Goal: Browse casually

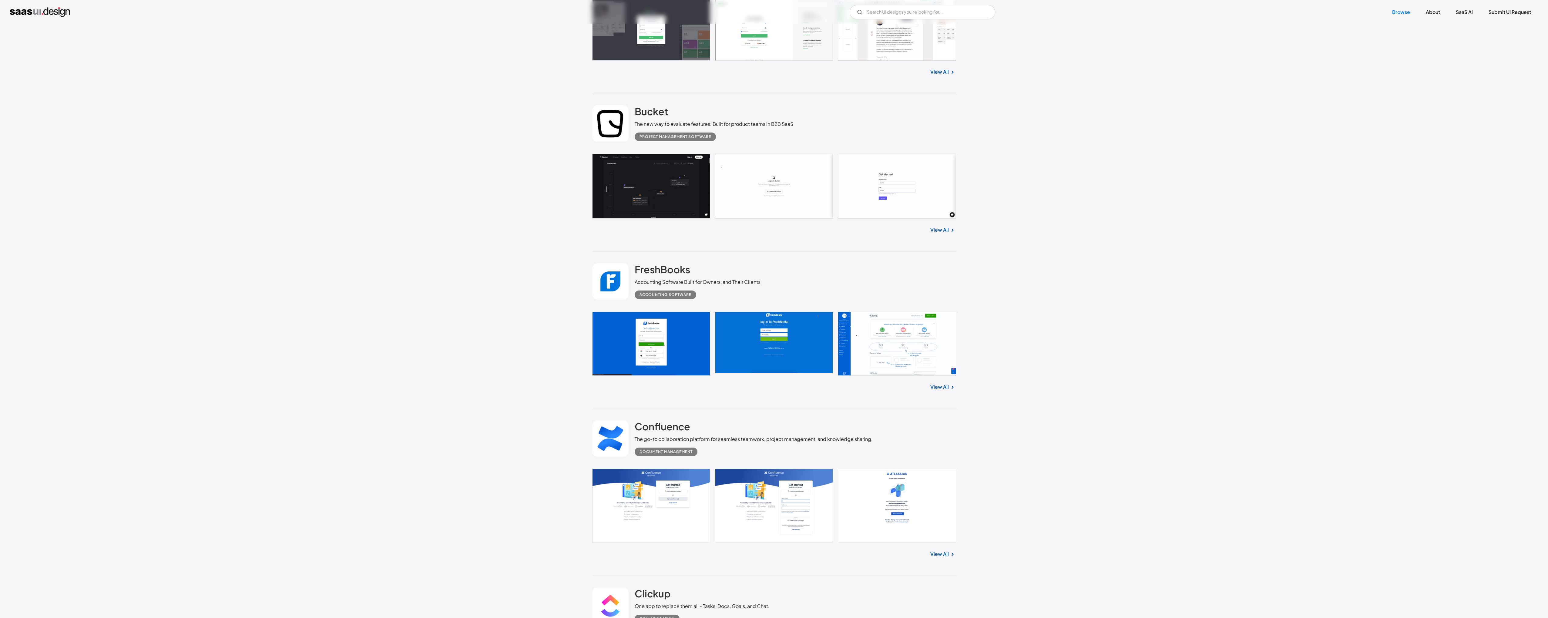
scroll to position [1112, 0]
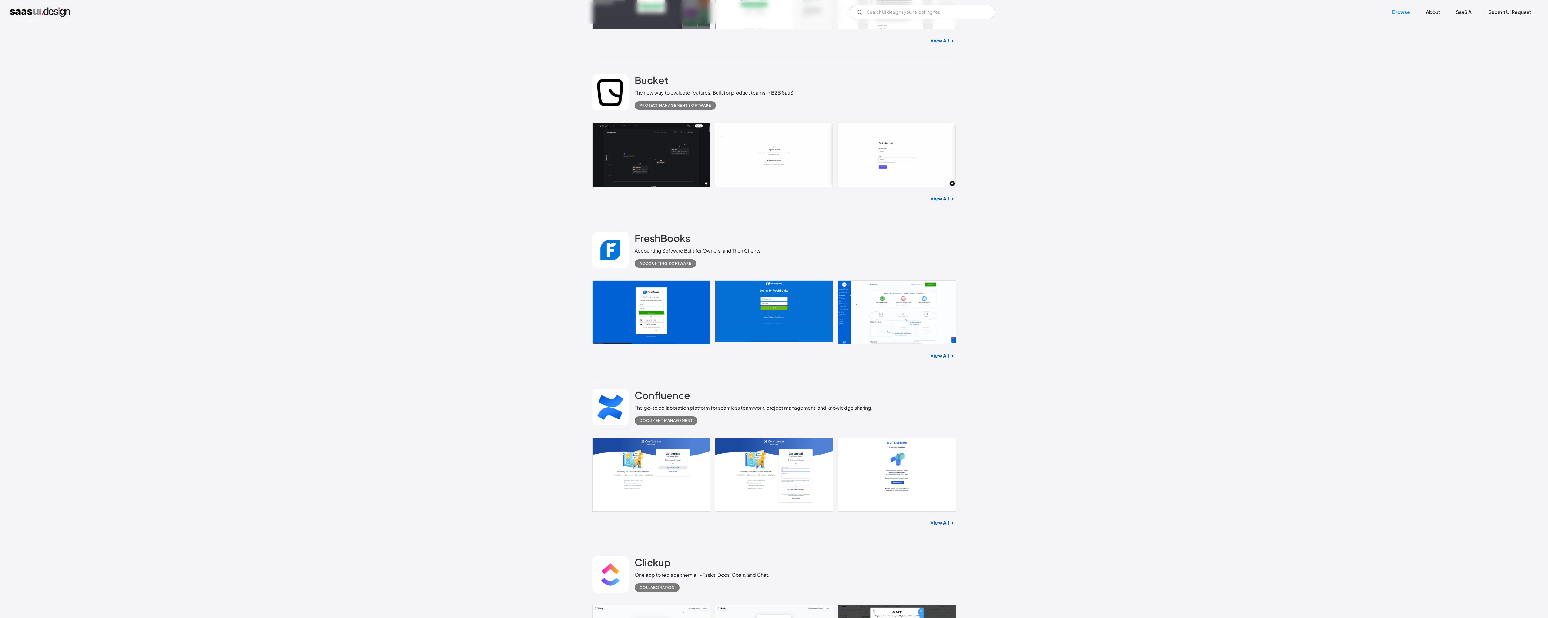
click at [941, 357] on link "View All" at bounding box center [939, 355] width 18 height 7
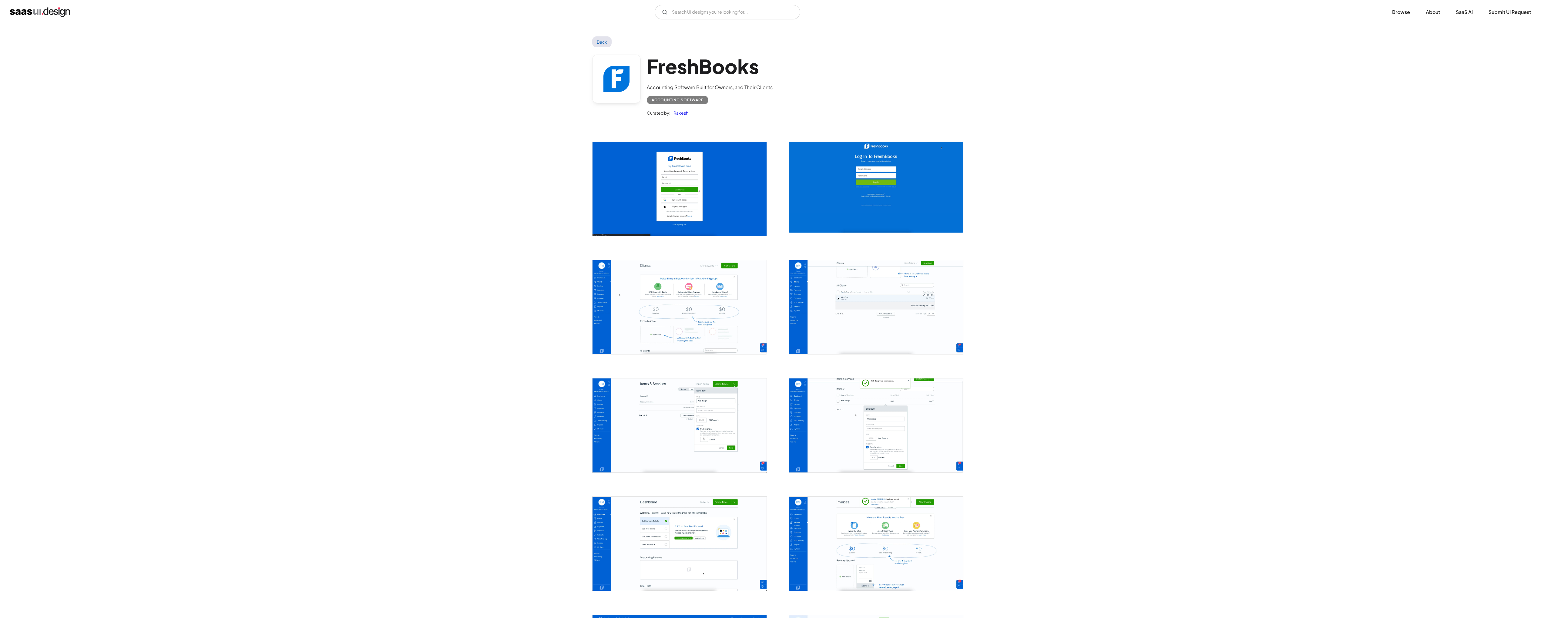
click at [694, 315] on img "open lightbox" at bounding box center [679, 307] width 174 height 94
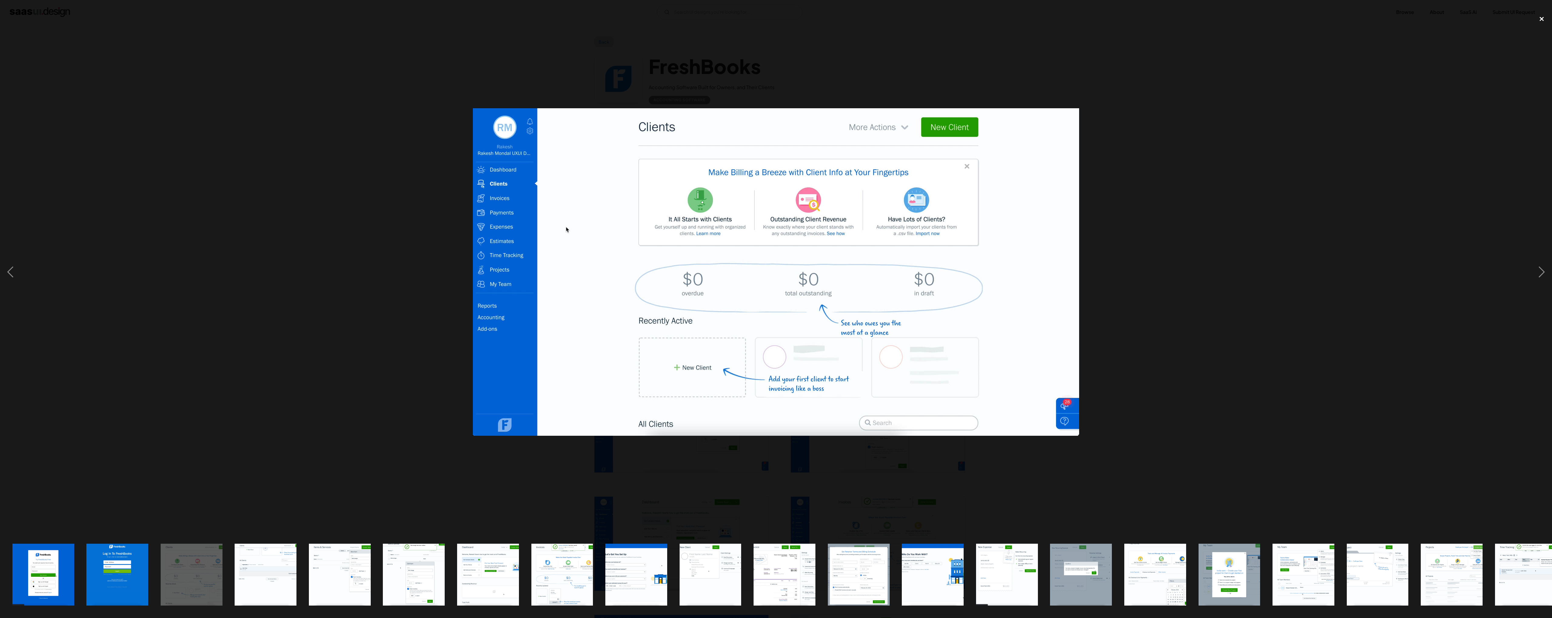
click at [1537, 14] on div "close lightbox" at bounding box center [1542, 18] width 21 height 13
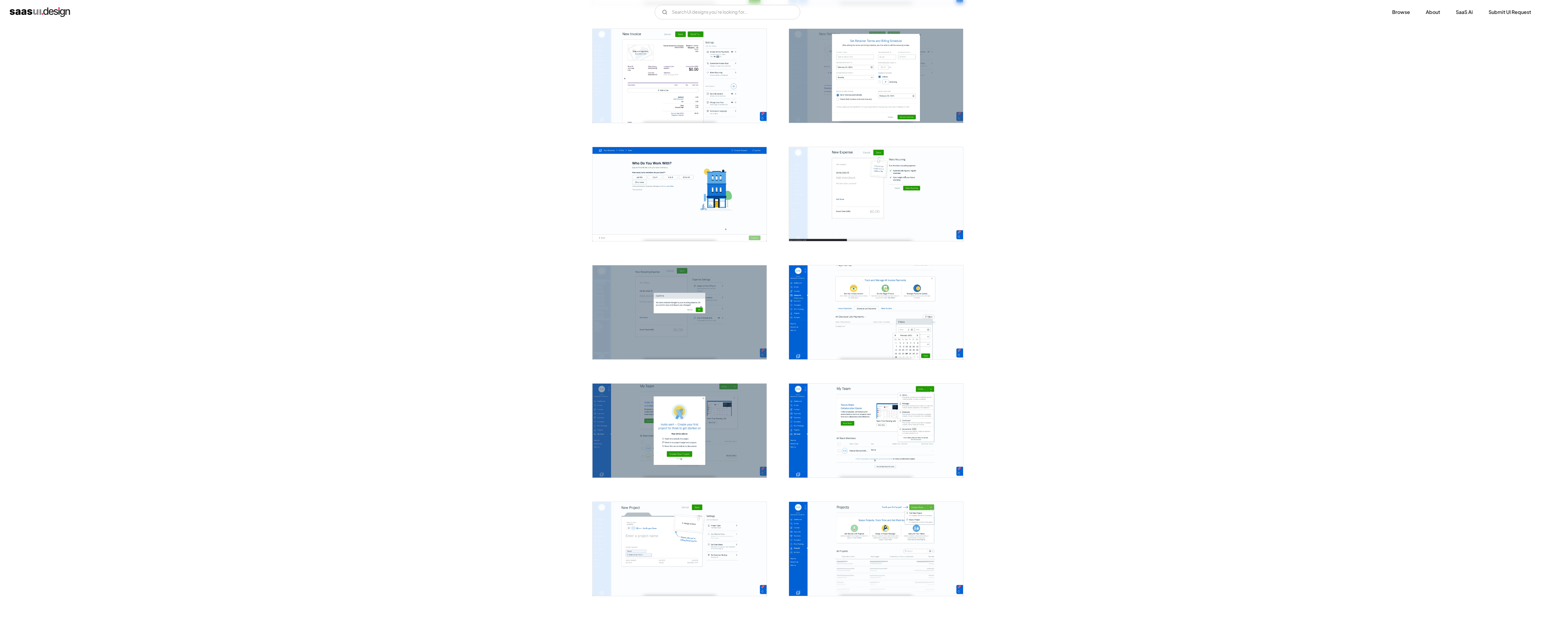
scroll to position [708, 0]
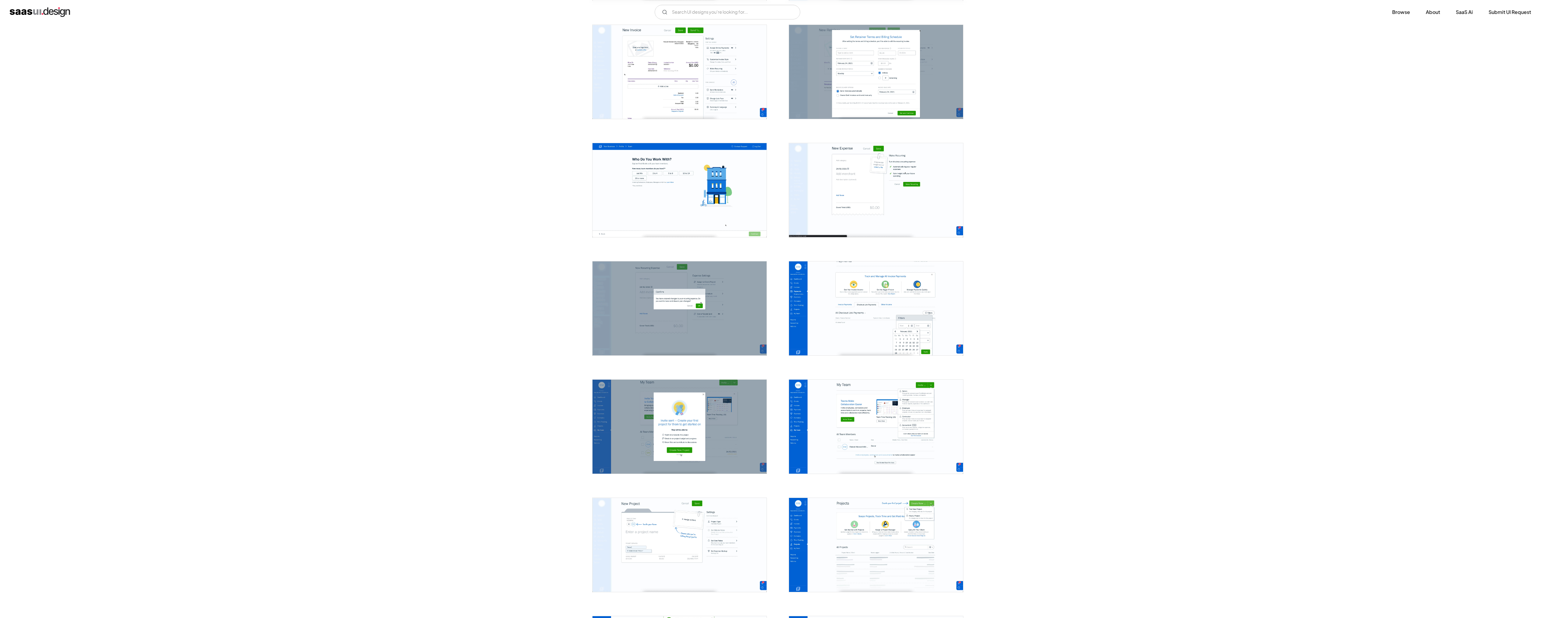
click at [836, 422] on img "open lightbox" at bounding box center [876, 427] width 174 height 94
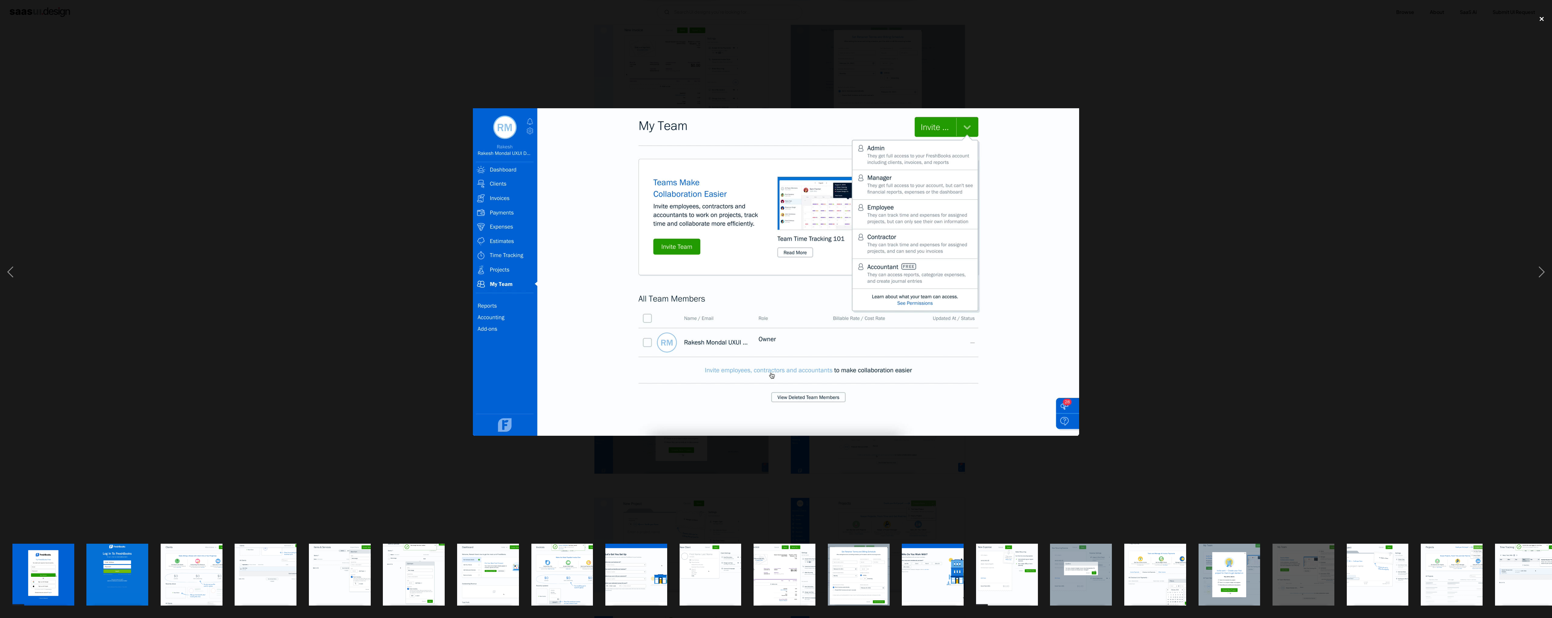
click at [1542, 17] on div "close lightbox" at bounding box center [1542, 18] width 21 height 13
